Goal: Navigation & Orientation: Understand site structure

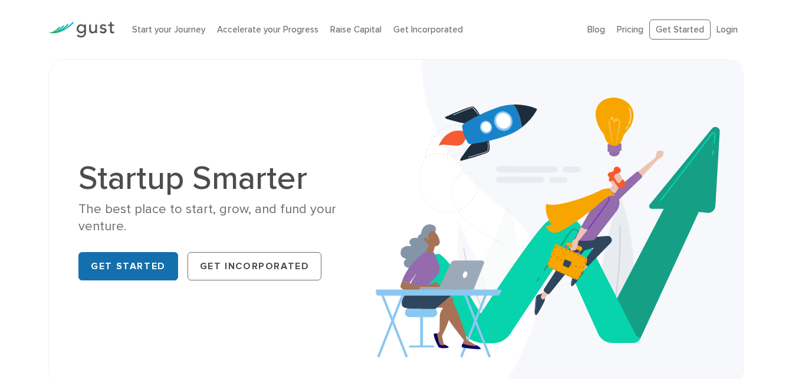
click at [121, 260] on link "Get Started" at bounding box center [128, 266] width 100 height 28
click at [186, 35] on li "Start your Journey" at bounding box center [168, 30] width 73 height 14
click at [184, 28] on link "Start your Journey" at bounding box center [168, 29] width 73 height 11
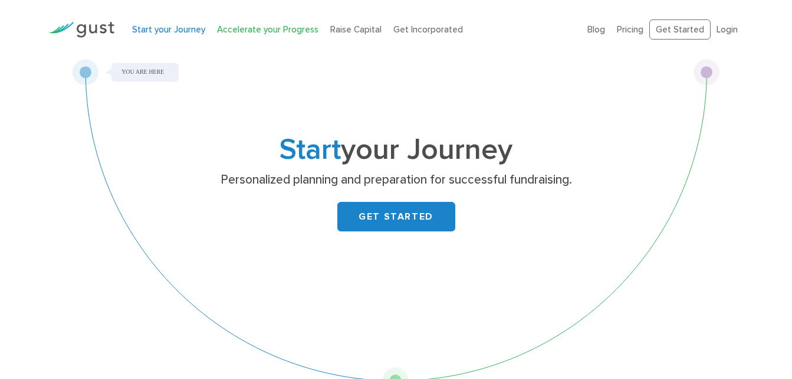
click at [268, 33] on link "Accelerate your Progress" at bounding box center [267, 29] width 101 height 11
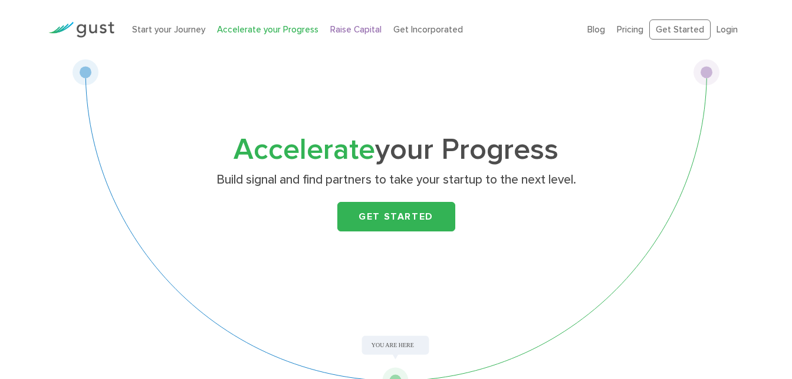
click at [345, 30] on link "Raise Capital" at bounding box center [355, 29] width 51 height 11
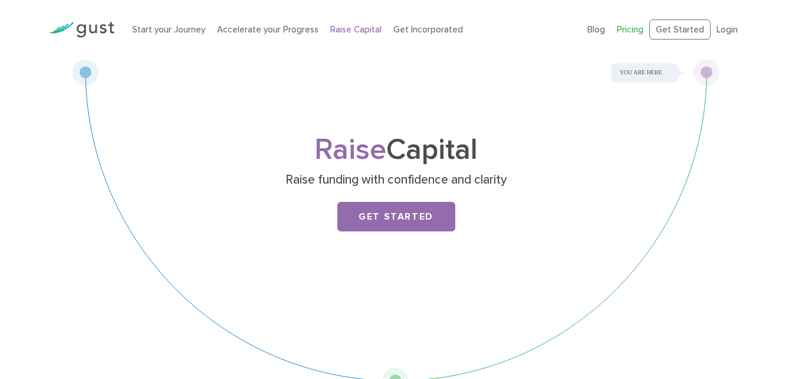
click at [640, 31] on link "Pricing" at bounding box center [630, 29] width 27 height 11
